Goal: Information Seeking & Learning: Learn about a topic

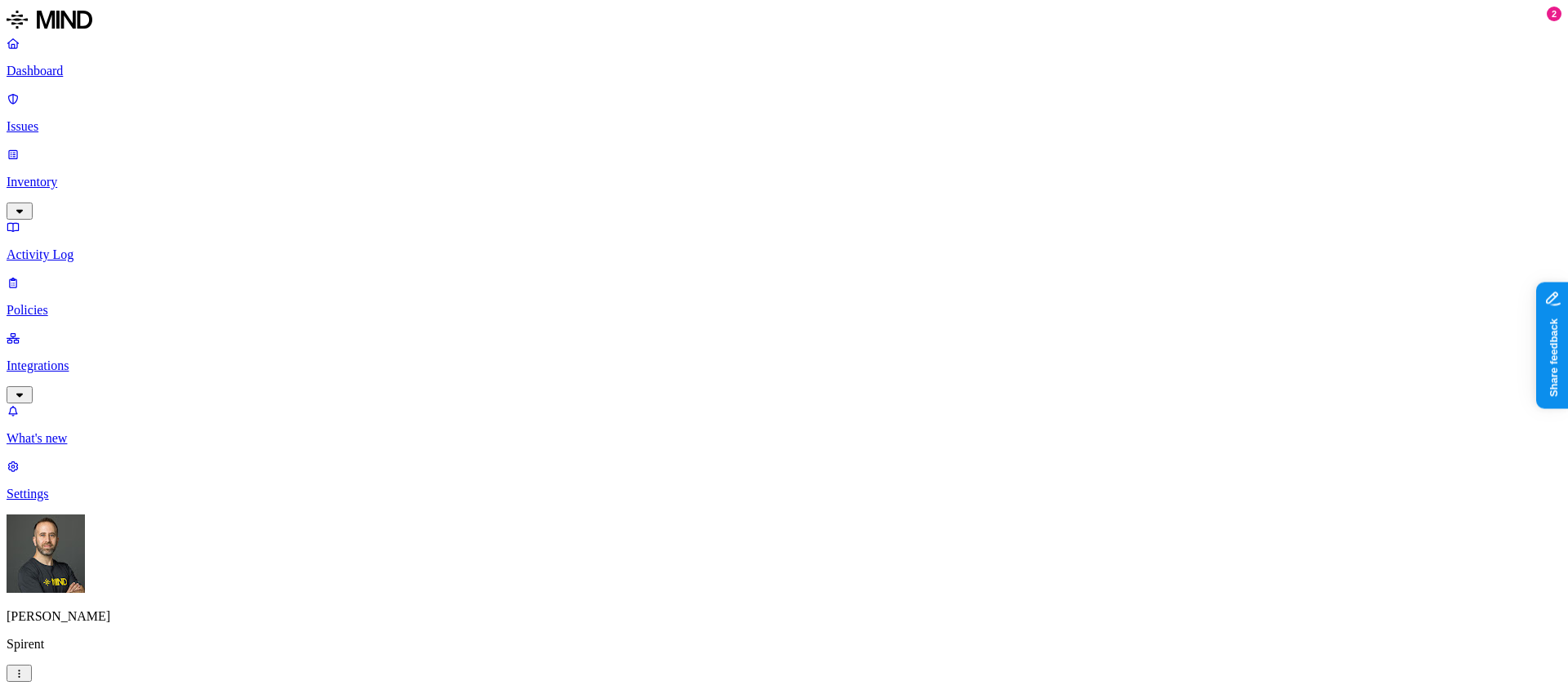
click at [94, 359] on p "Integrations" at bounding box center [784, 365] width 1554 height 15
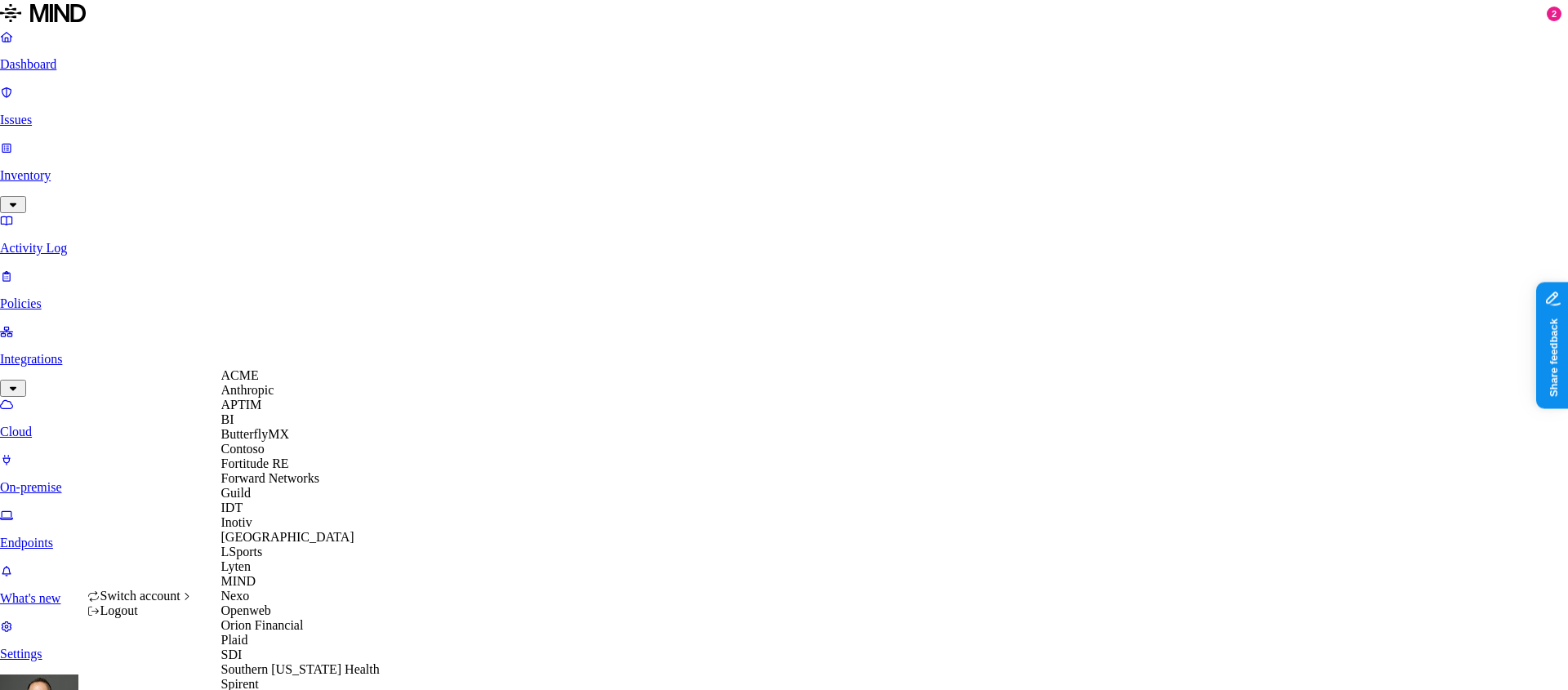
click at [266, 383] on div "ACME" at bounding box center [300, 375] width 159 height 15
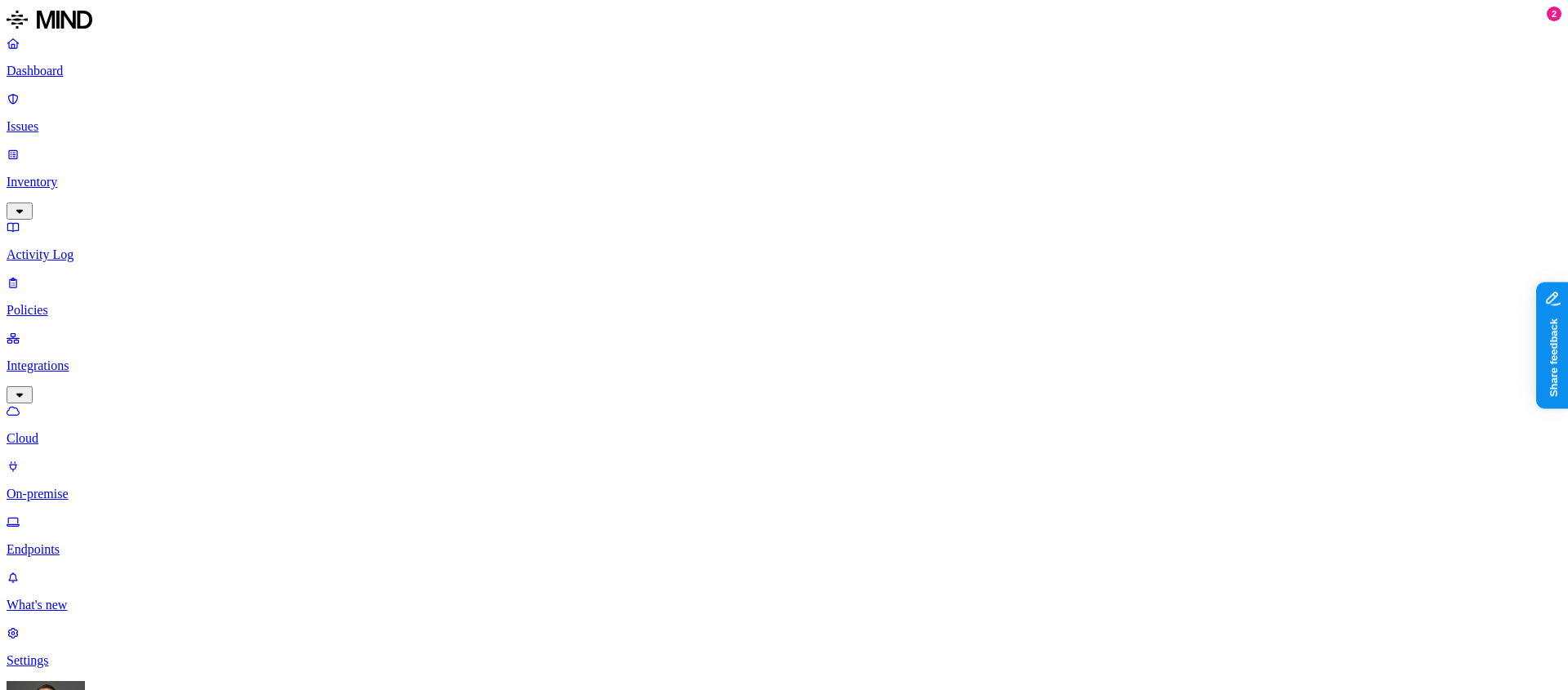
click at [77, 73] on p "Dashboard" at bounding box center [784, 70] width 1554 height 15
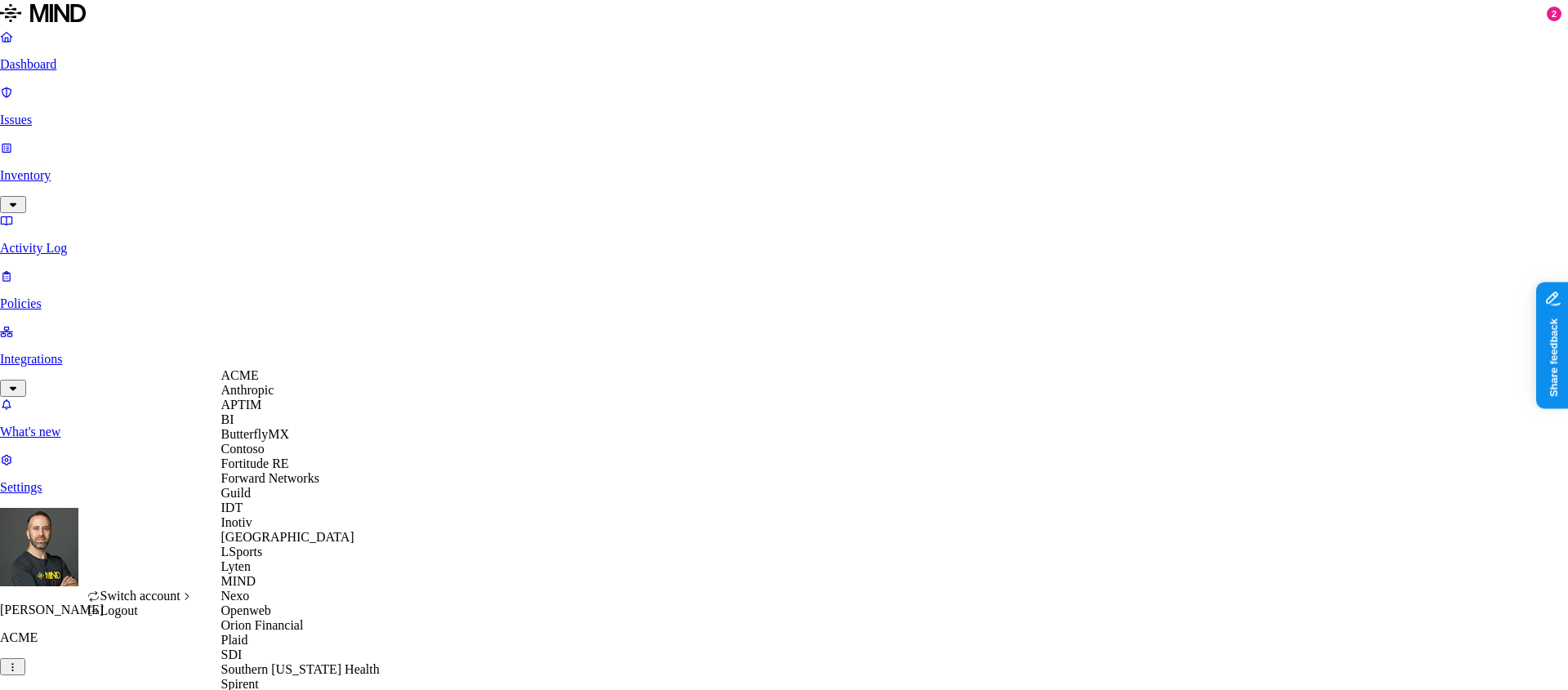
scroll to position [451, 0]
click at [271, 603] on span "Openweb" at bounding box center [246, 610] width 50 height 14
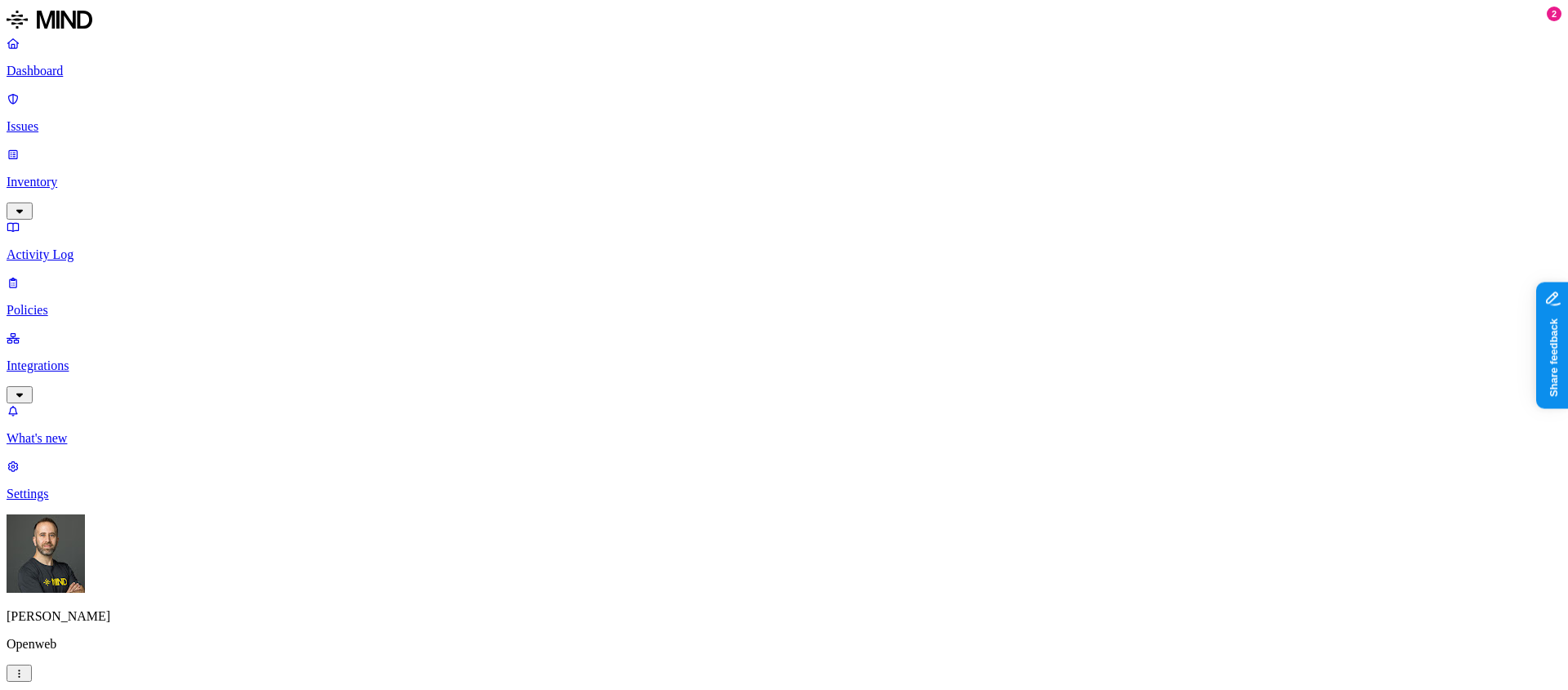
click at [134, 119] on p "Issues" at bounding box center [784, 126] width 1554 height 15
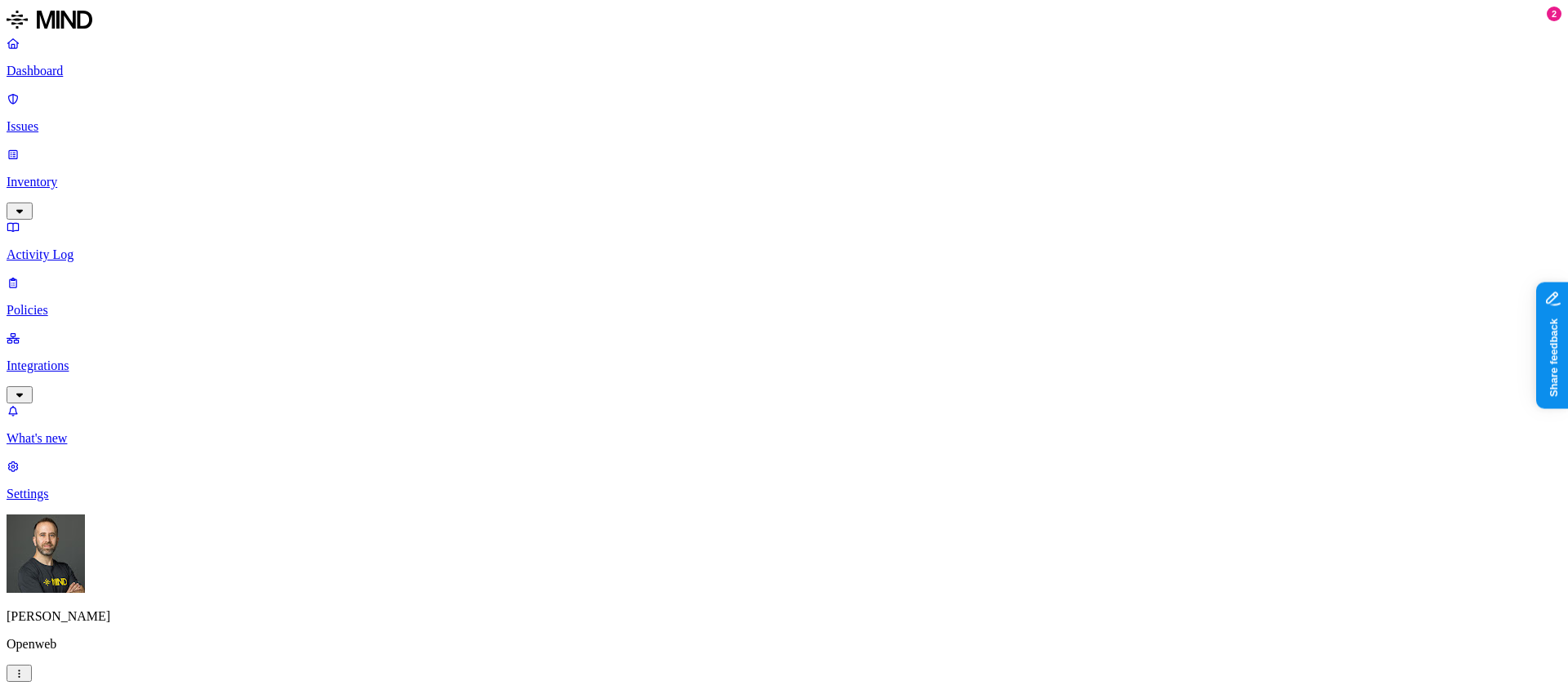
click at [125, 71] on p "Dashboard" at bounding box center [784, 70] width 1554 height 15
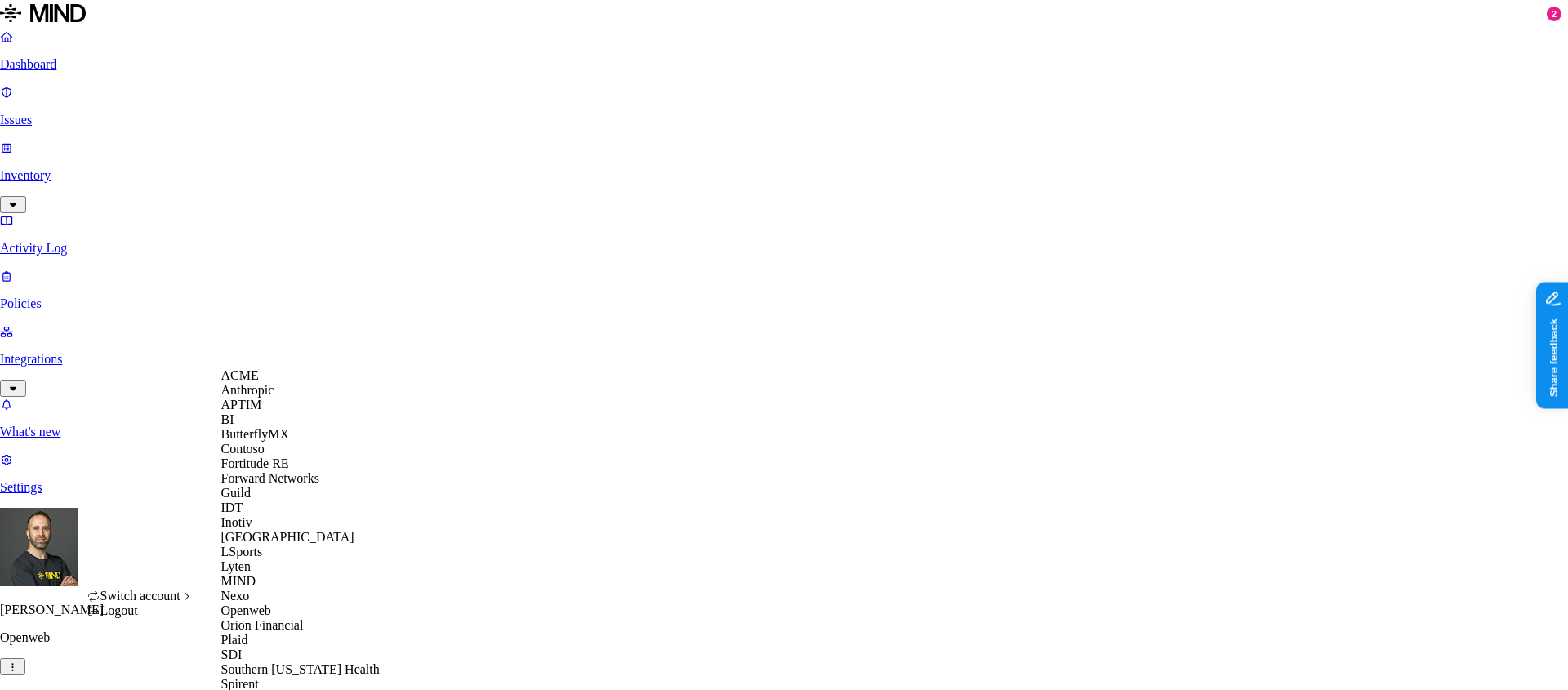
click at [282, 383] on div "ACME" at bounding box center [300, 375] width 159 height 15
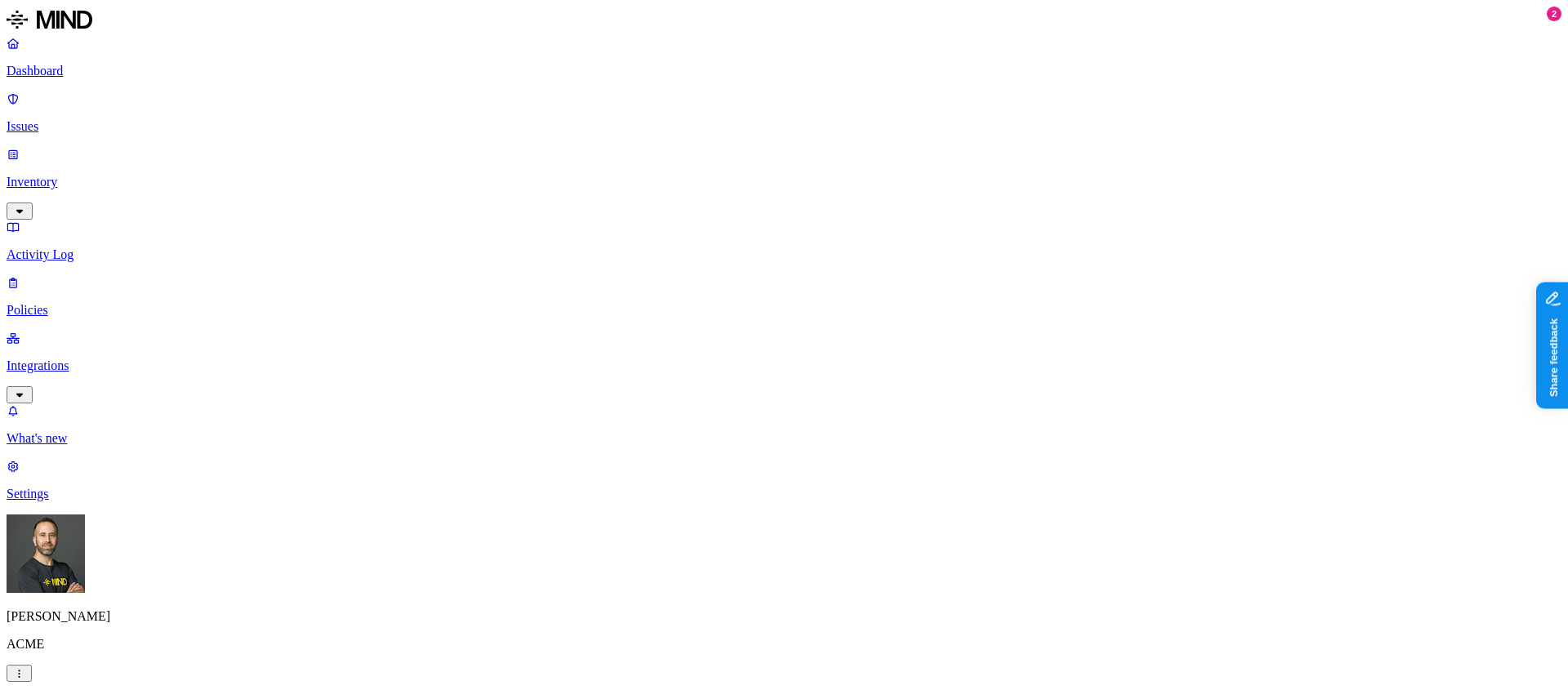
click at [745, 310] on label "Web Category" at bounding box center [720, 302] width 48 height 28
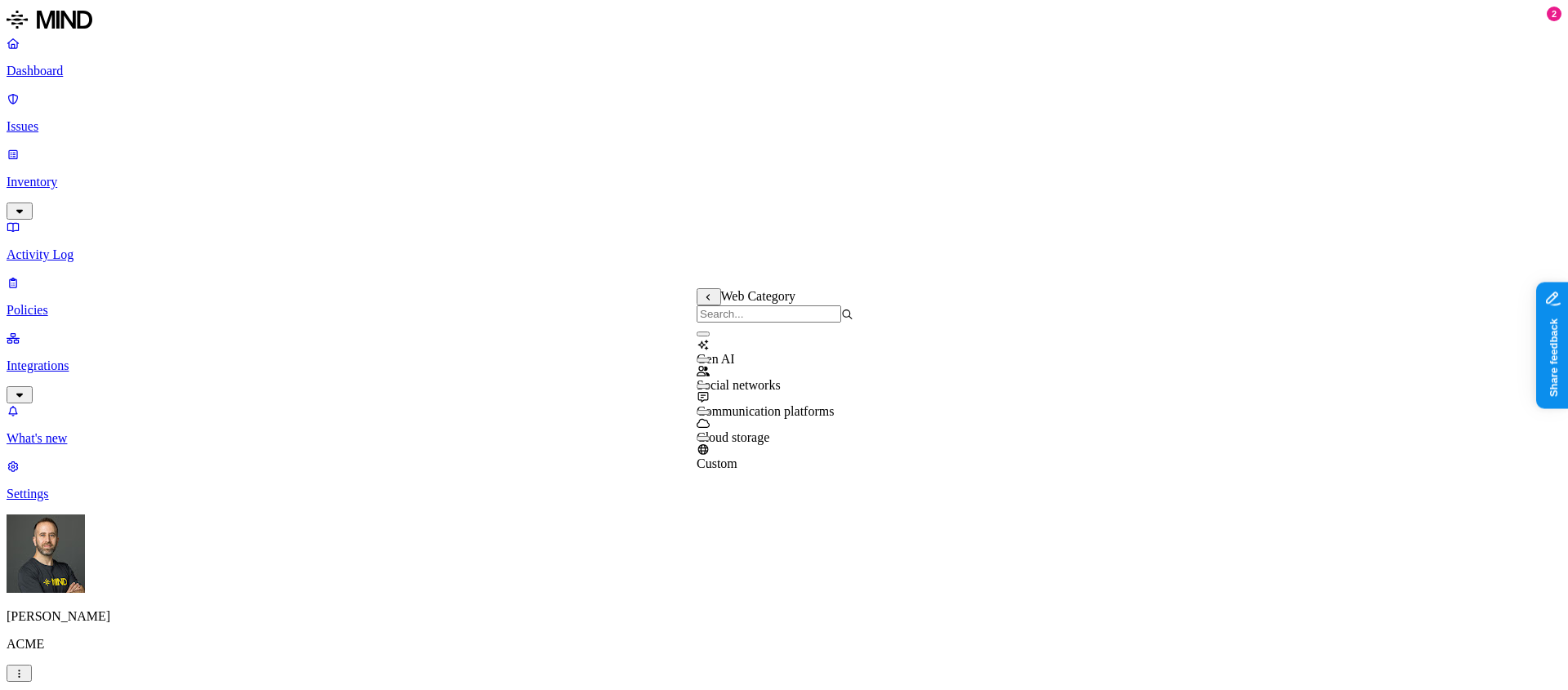
click at [708, 302] on icon at bounding box center [708, 297] width 12 height 9
click at [732, 327] on label "Web Domain" at bounding box center [718, 328] width 43 height 28
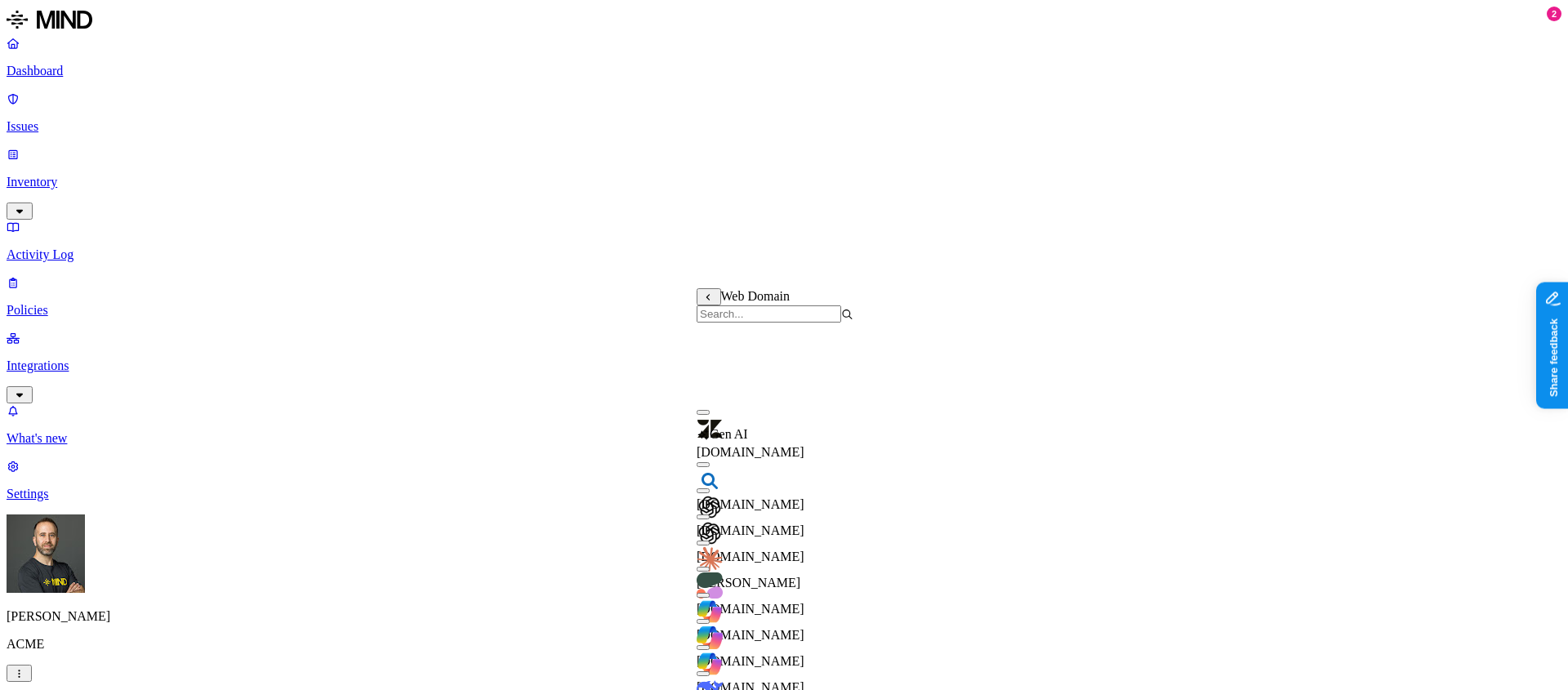
scroll to position [0, 0]
click at [763, 319] on input "search" at bounding box center [769, 314] width 144 height 18
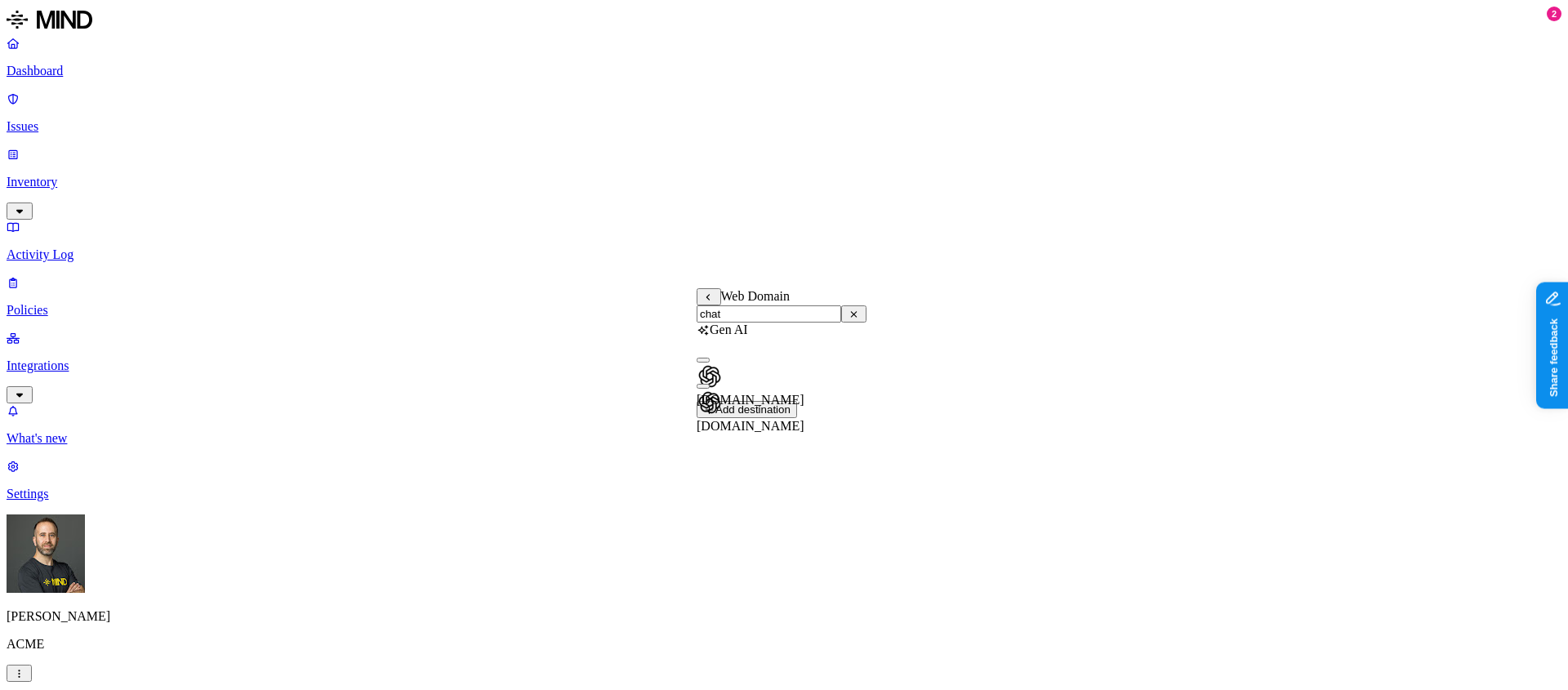
type input "="
type input "chat"
click at [709, 389] on button "button" at bounding box center [703, 386] width 13 height 5
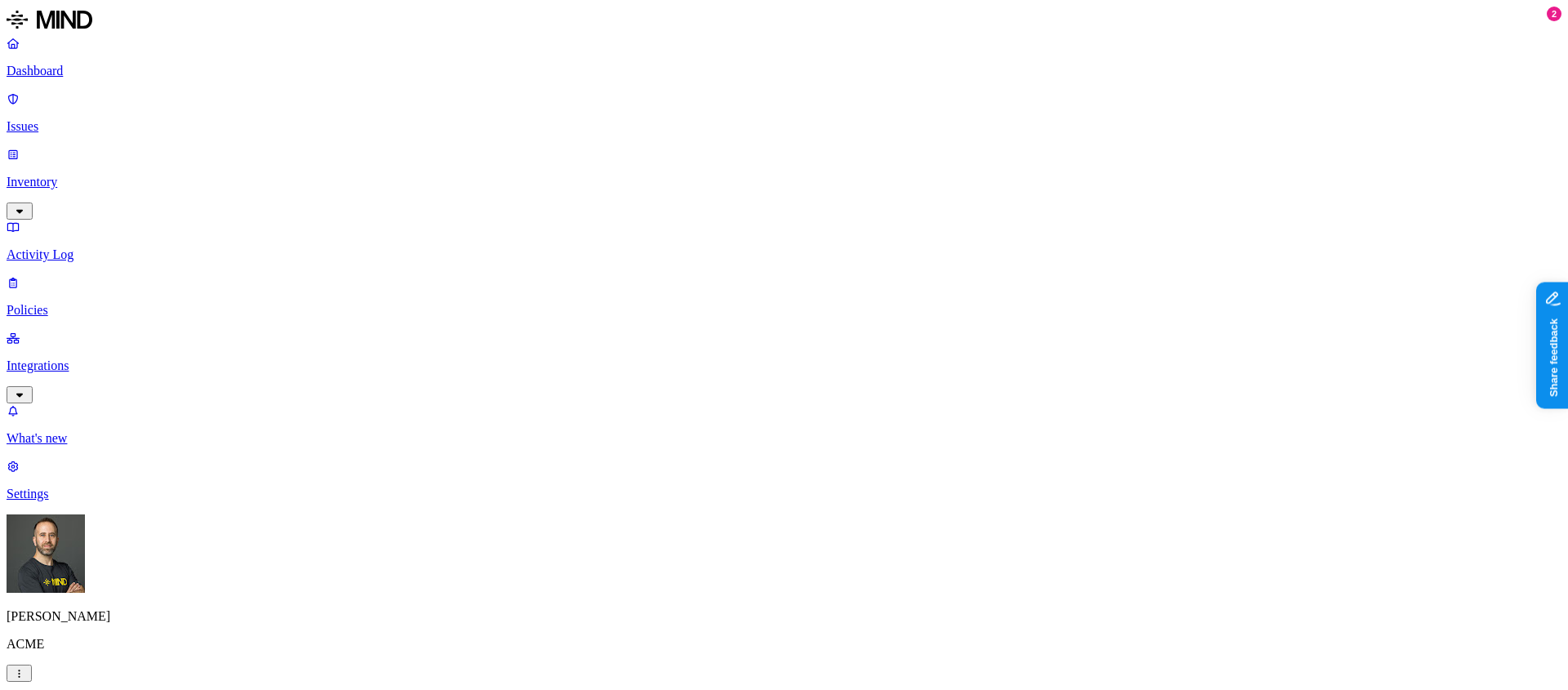
click at [114, 62] on link "Dashboard" at bounding box center [784, 58] width 1554 height 43
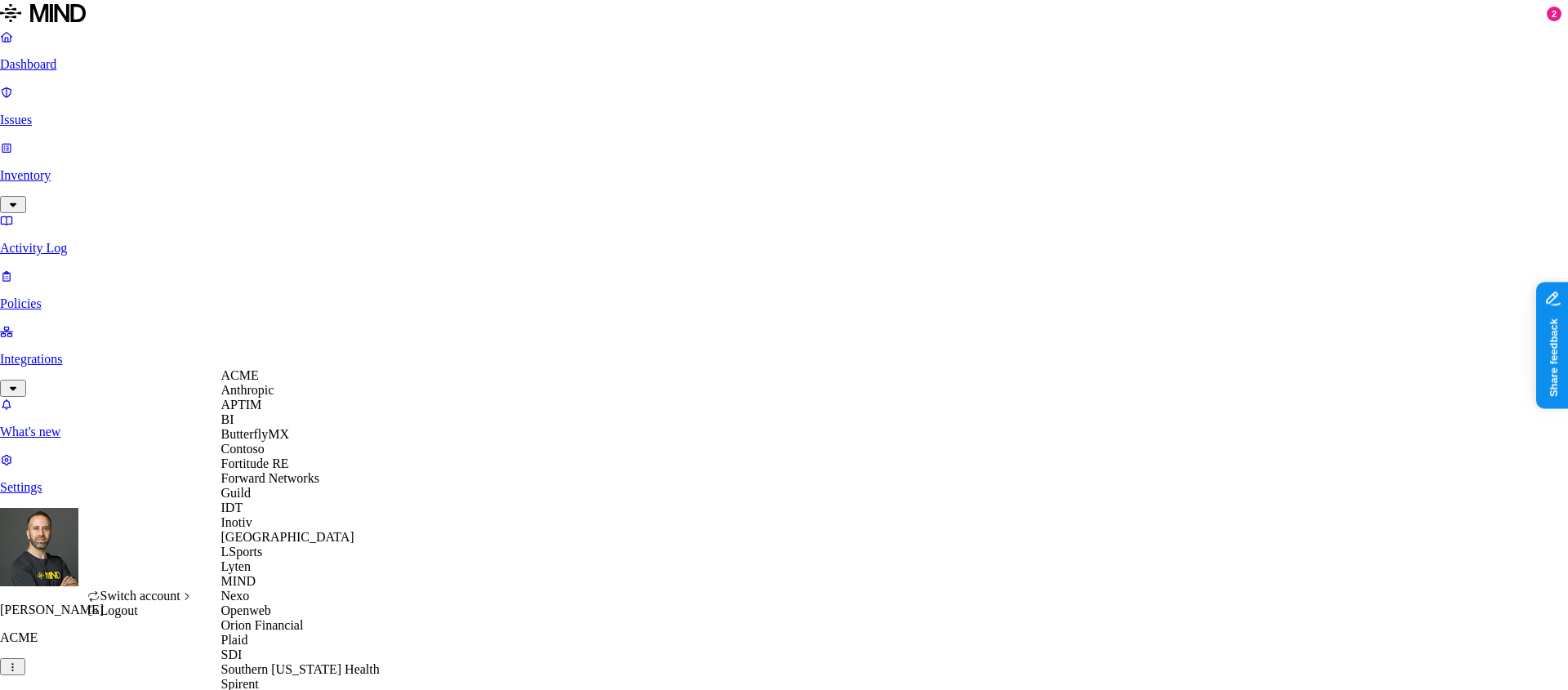
scroll to position [517, 0]
click at [284, 663] on span "Southern [US_STATE] Health" at bounding box center [300, 670] width 159 height 14
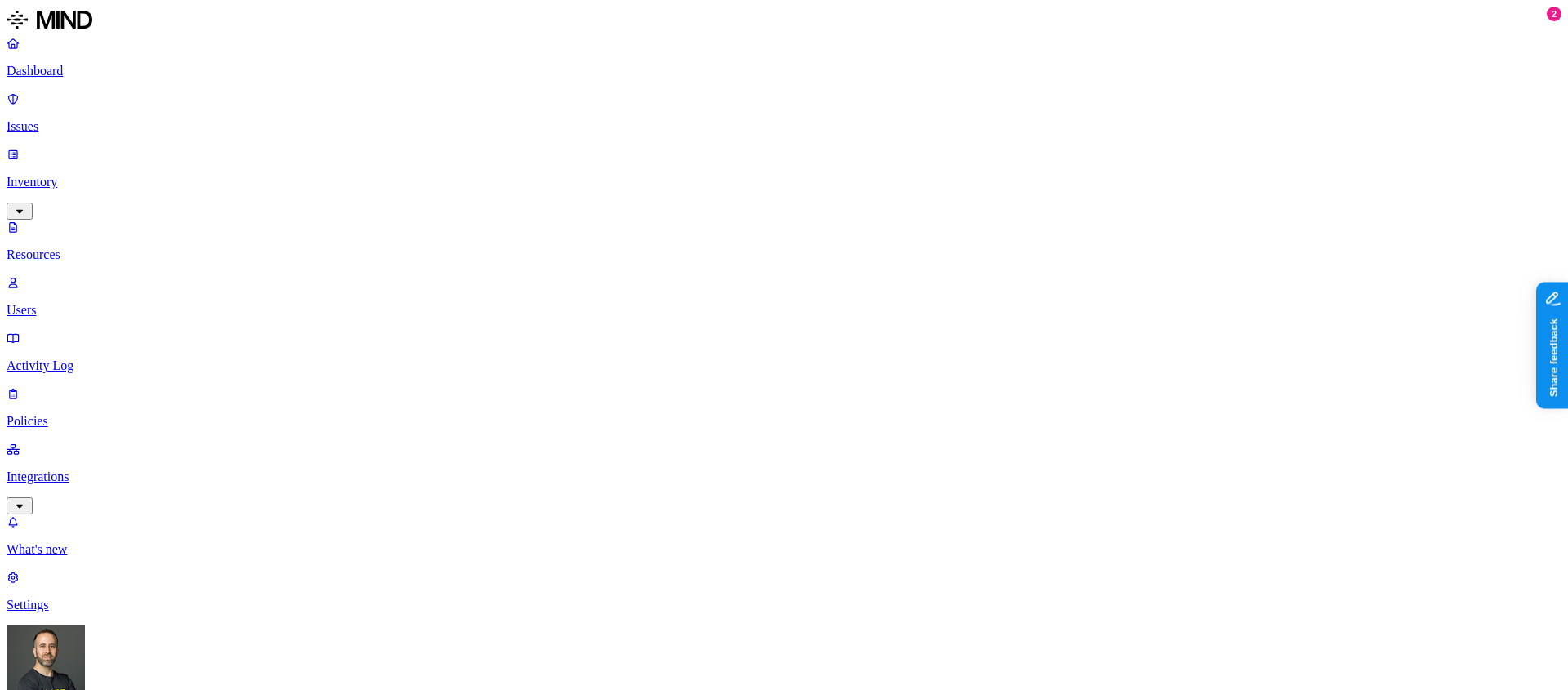
click at [908, 113] on div "Last 7 days" at bounding box center [987, 105] width 159 height 15
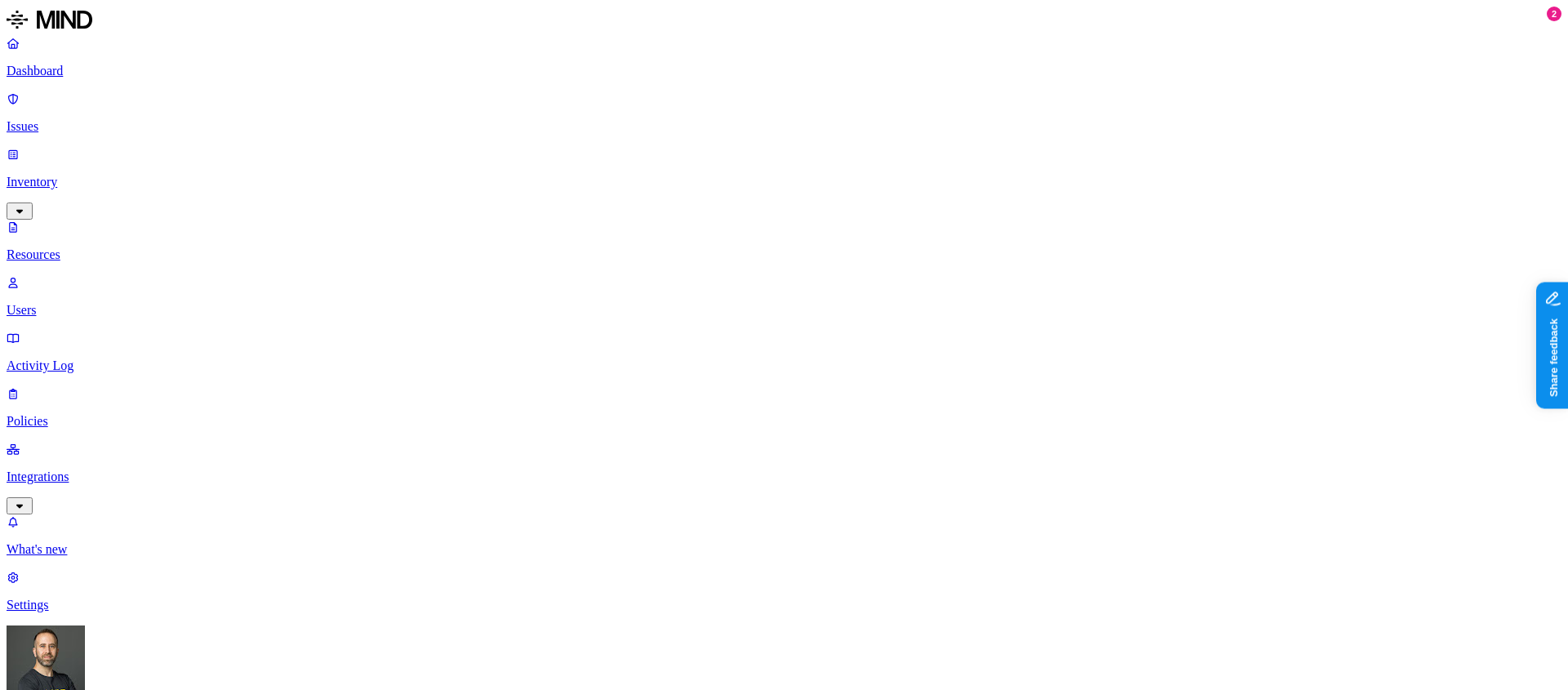
scroll to position [448, 0]
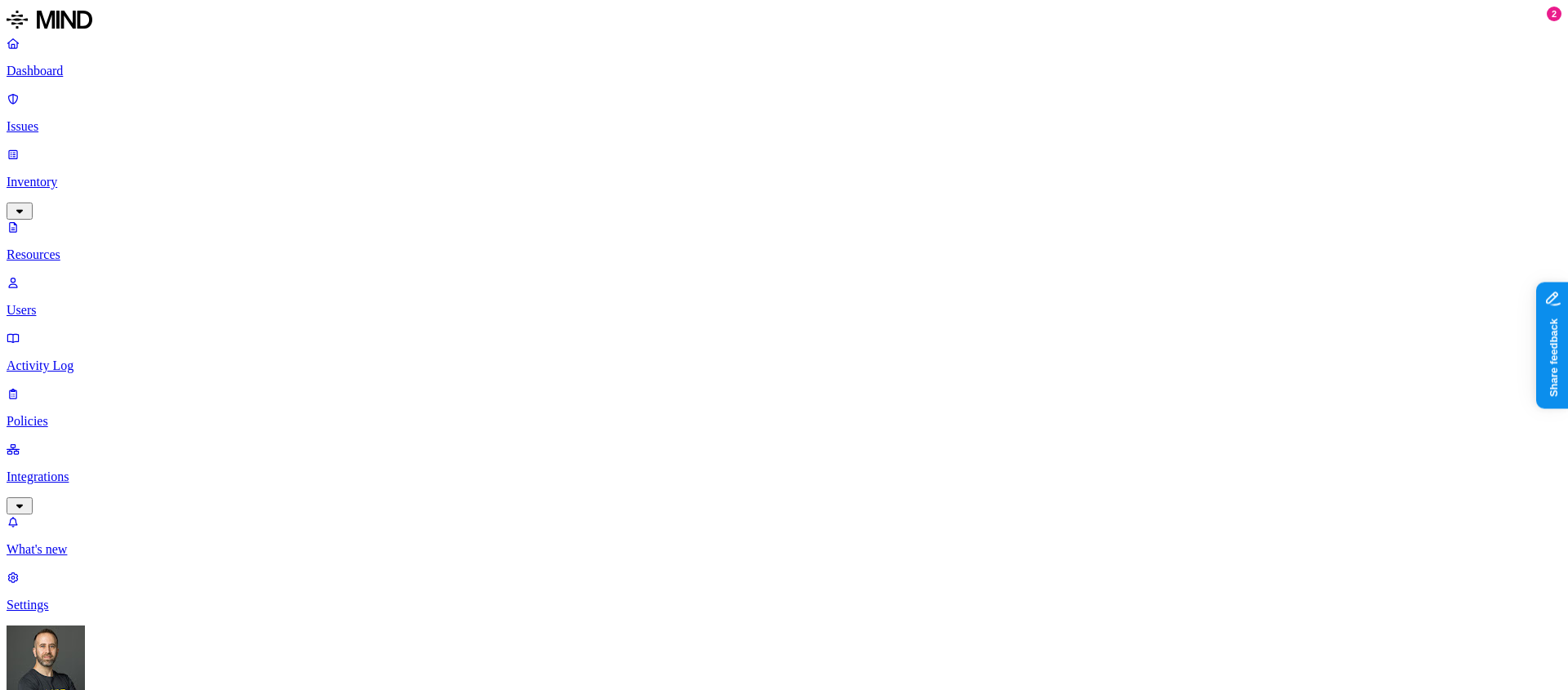
scroll to position [448, 0]
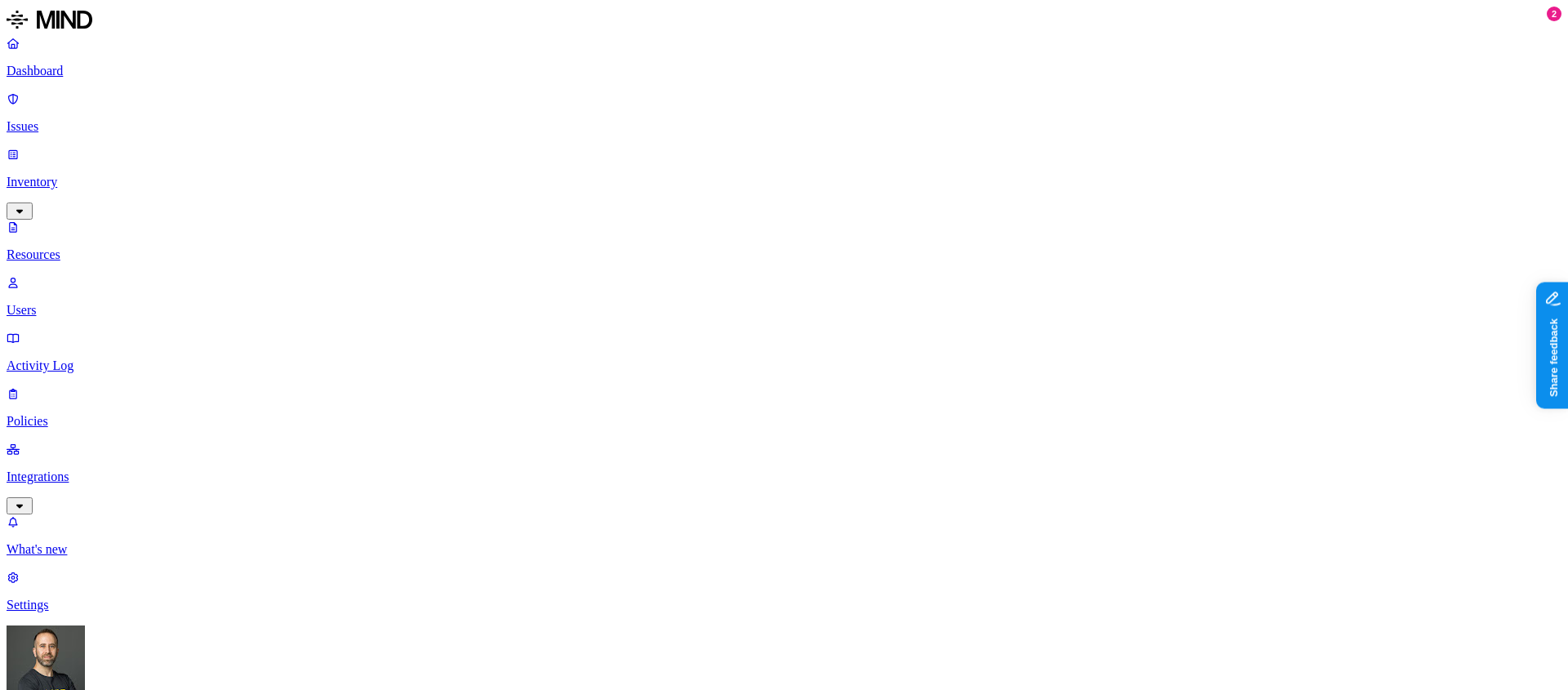
scroll to position [245, 0]
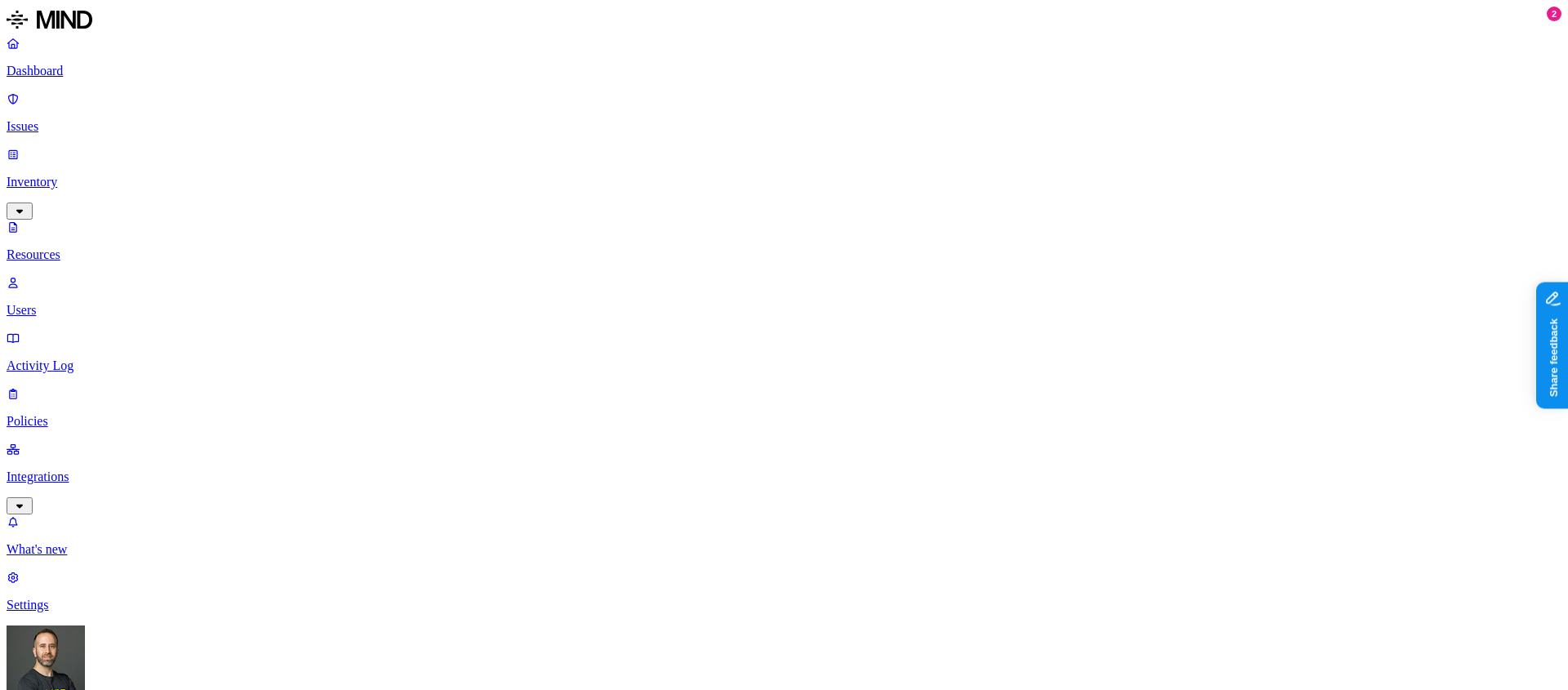
click at [91, 609] on p "Settings" at bounding box center [784, 604] width 1554 height 15
